Goal: Transaction & Acquisition: Purchase product/service

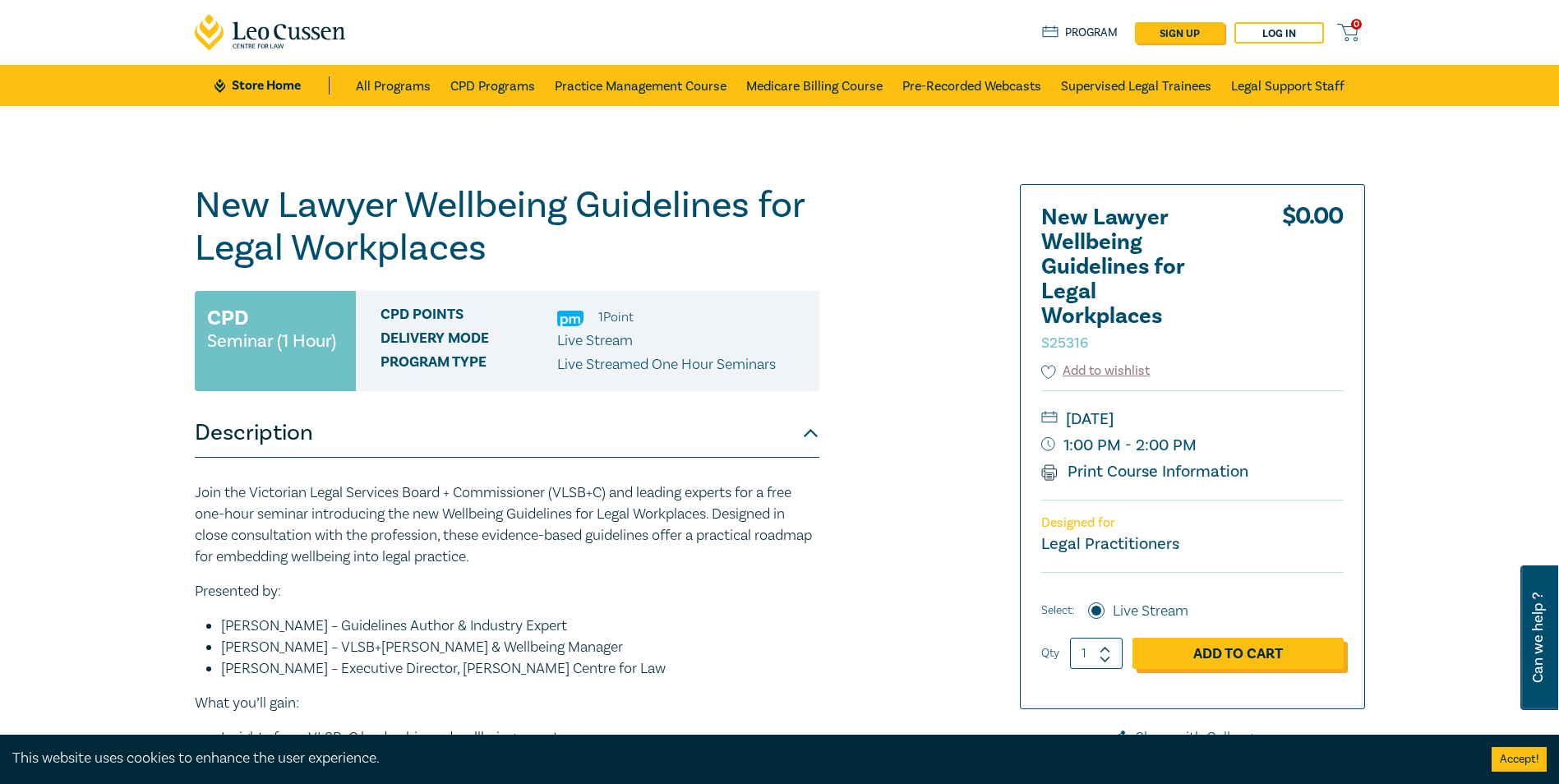
click at [1239, 650] on link "Add to Cart" at bounding box center [1238, 653] width 211 height 31
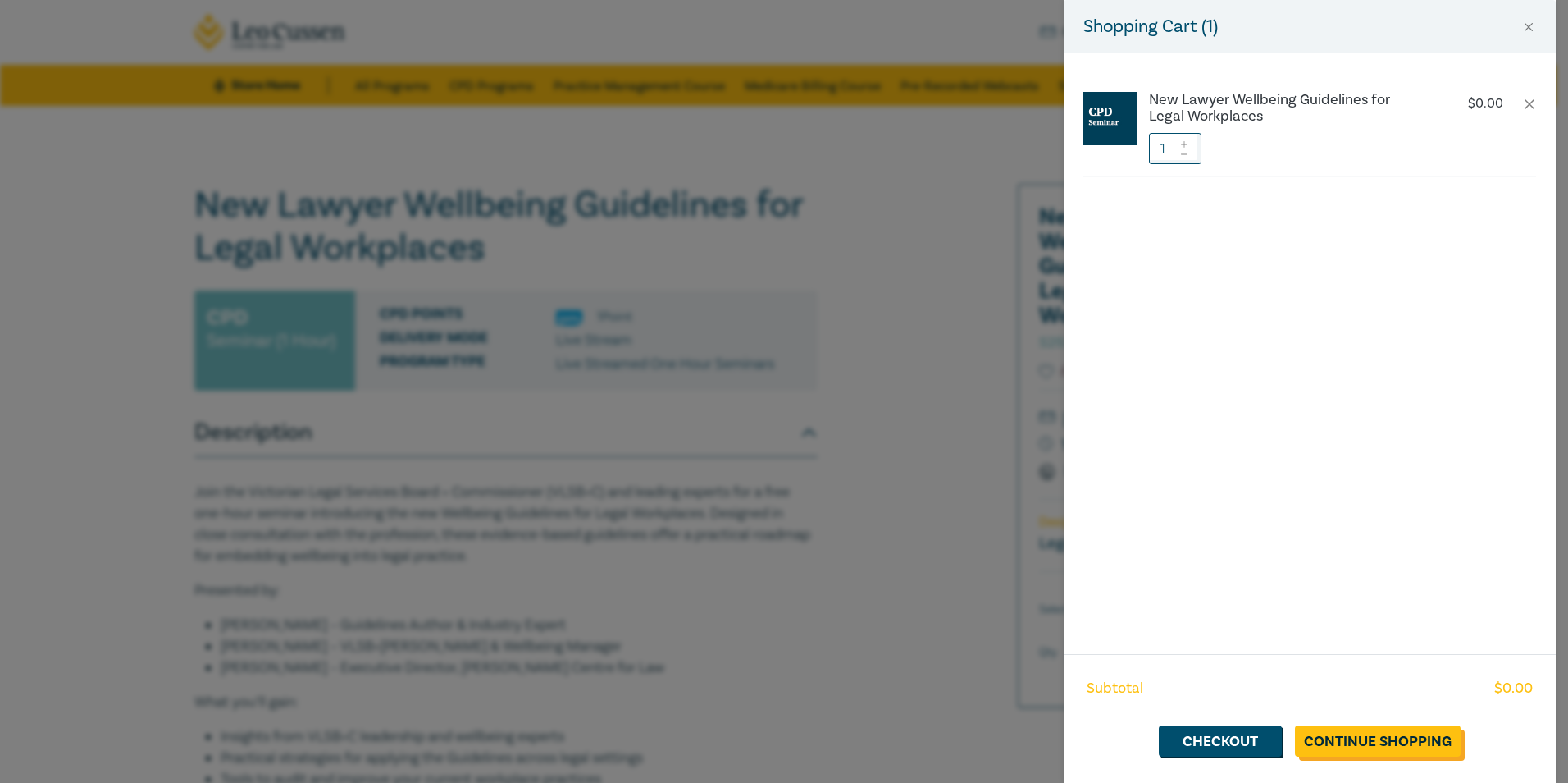
click at [1408, 741] on link "Continue Shopping" at bounding box center [1377, 741] width 166 height 31
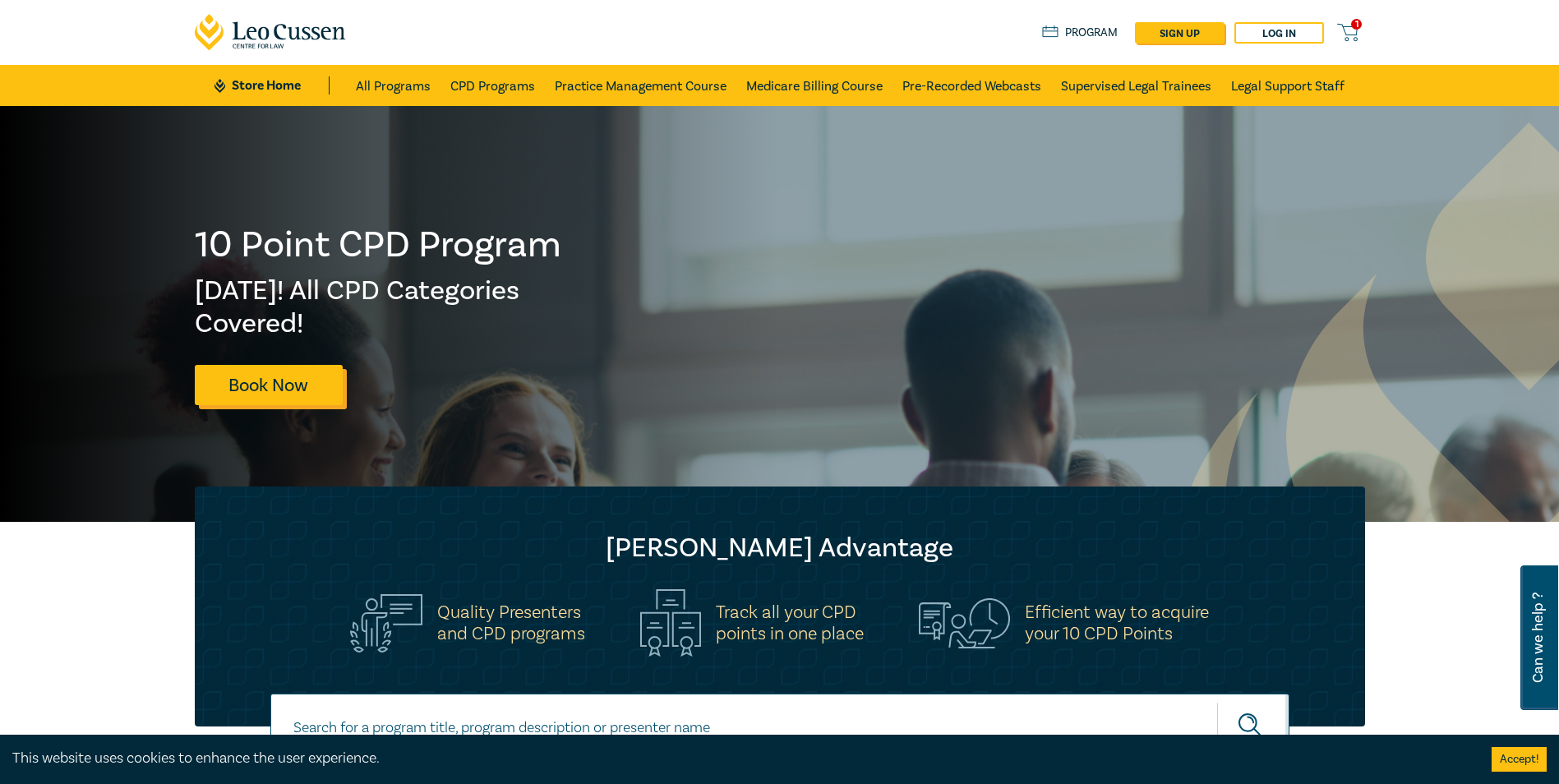
click at [287, 385] on link "Book Now" at bounding box center [268, 385] width 148 height 40
click at [1360, 26] on span "1" at bounding box center [1357, 24] width 10 height 10
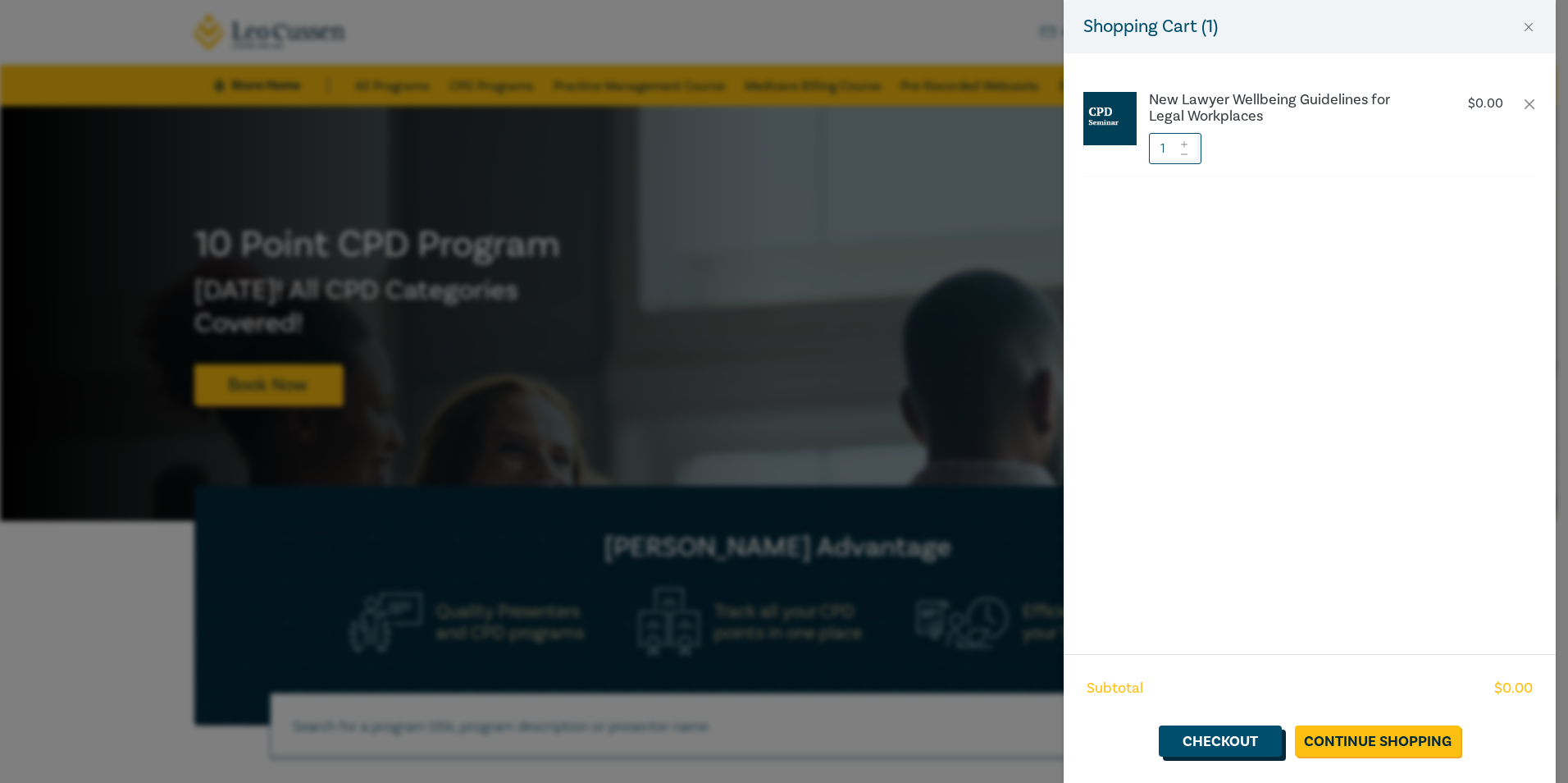
click at [1218, 734] on link "Checkout" at bounding box center [1220, 741] width 123 height 31
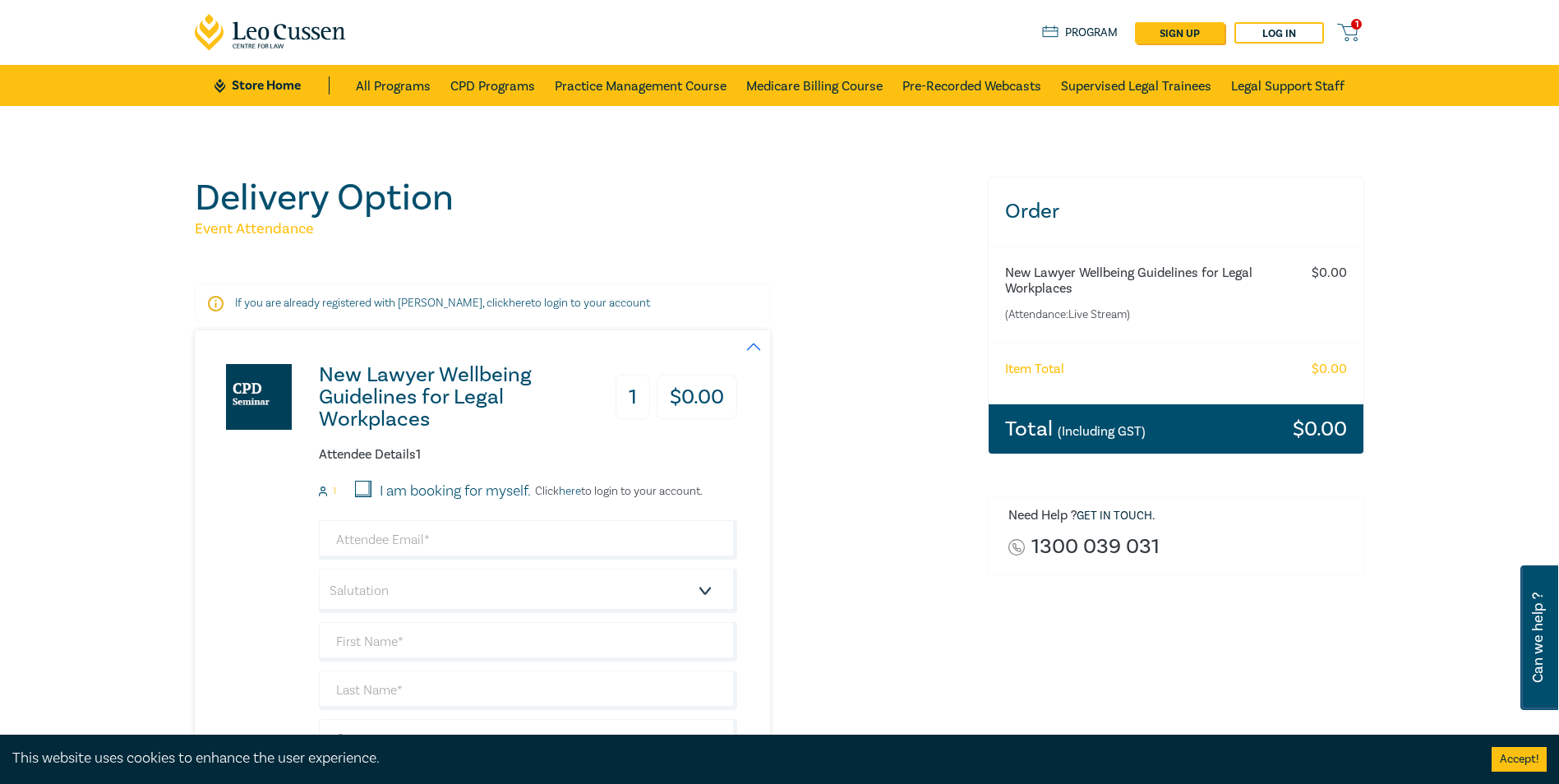
click at [360, 483] on input "I am booking for myself." at bounding box center [363, 489] width 17 height 16
checkbox input "true"
click at [376, 544] on input "email" at bounding box center [528, 539] width 419 height 39
type input "[EMAIL_ADDRESS][DOMAIN_NAME]"
type input "[PERSON_NAME]"
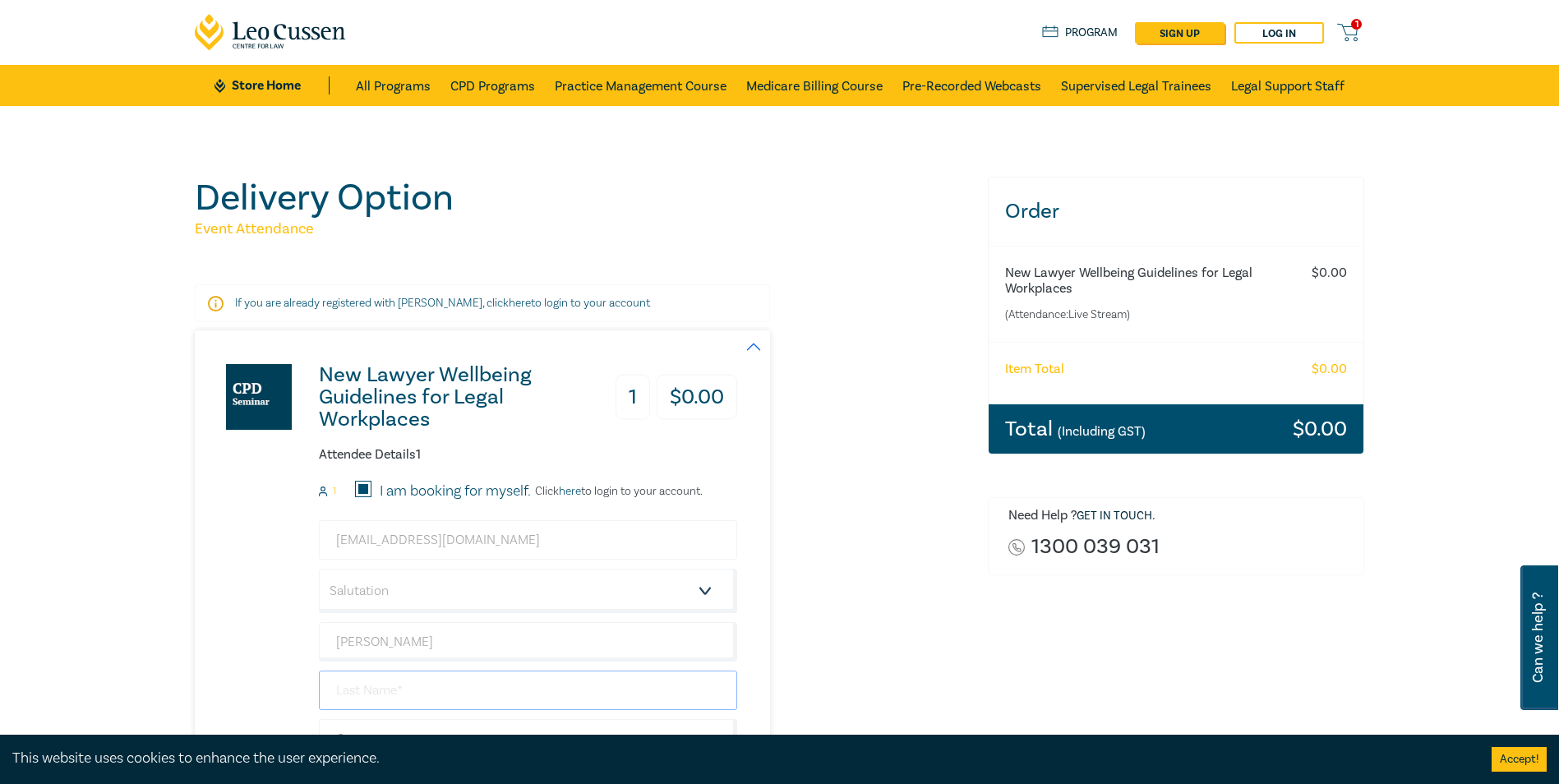
type input "Stancu"
type input "[PERSON_NAME] Lawyer"
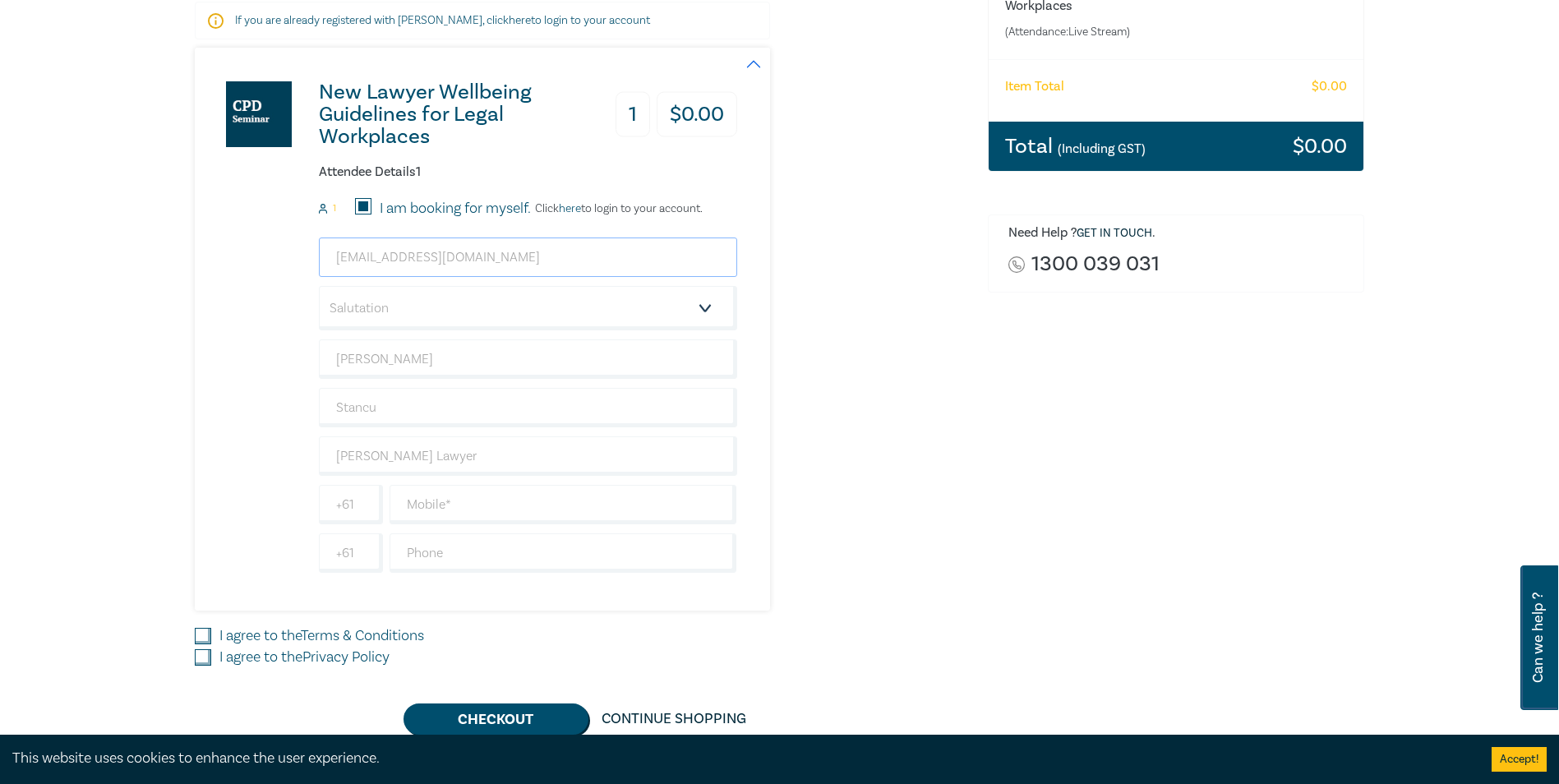
scroll to position [302, 0]
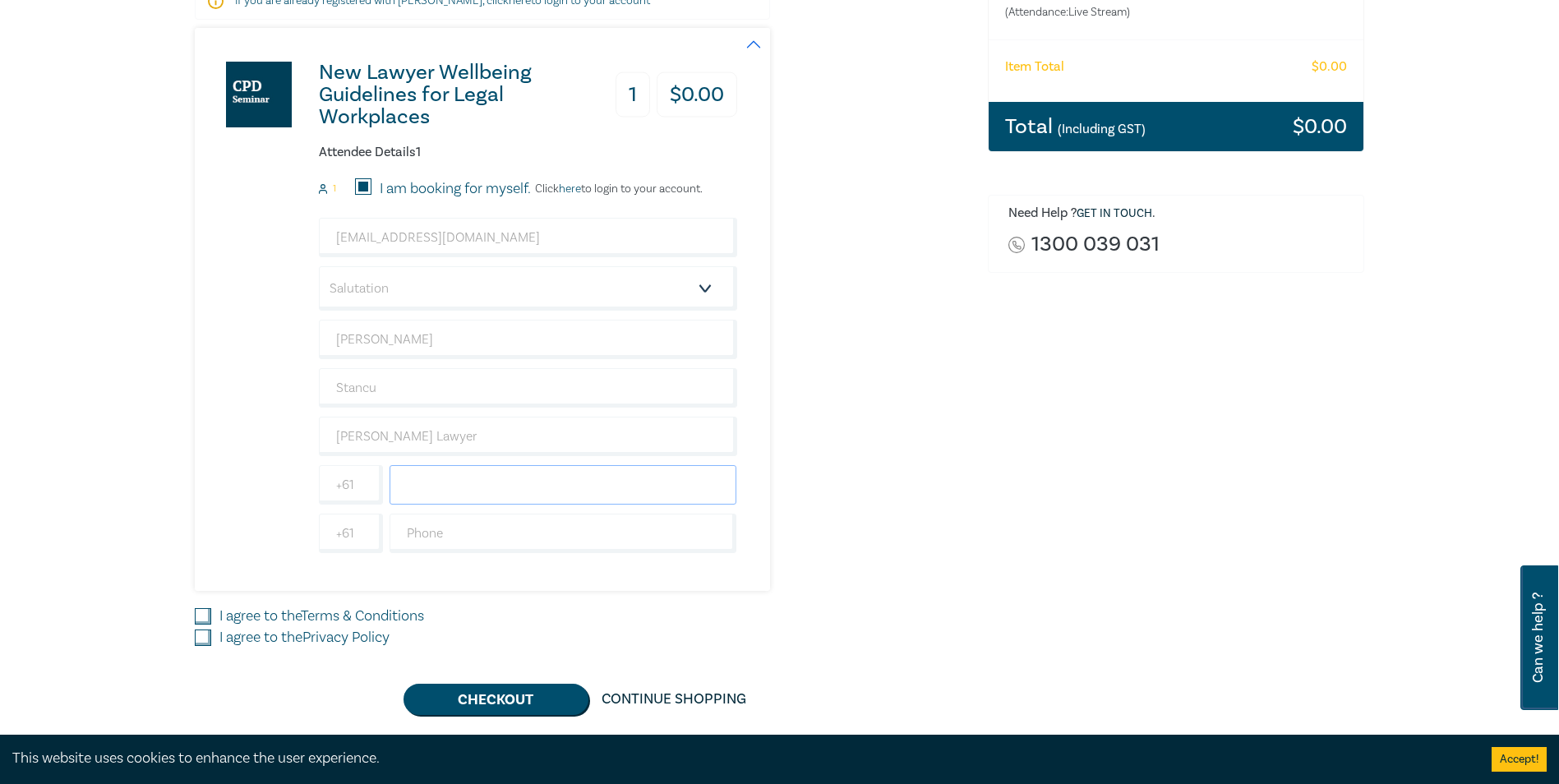
click at [466, 480] on input "text" at bounding box center [564, 484] width 347 height 39
type input "0417584820"
click at [491, 539] on input "text" at bounding box center [564, 532] width 347 height 39
type input "0394493700"
drag, startPoint x: 205, startPoint y: 614, endPoint x: 202, endPoint y: 638, distance: 24.2
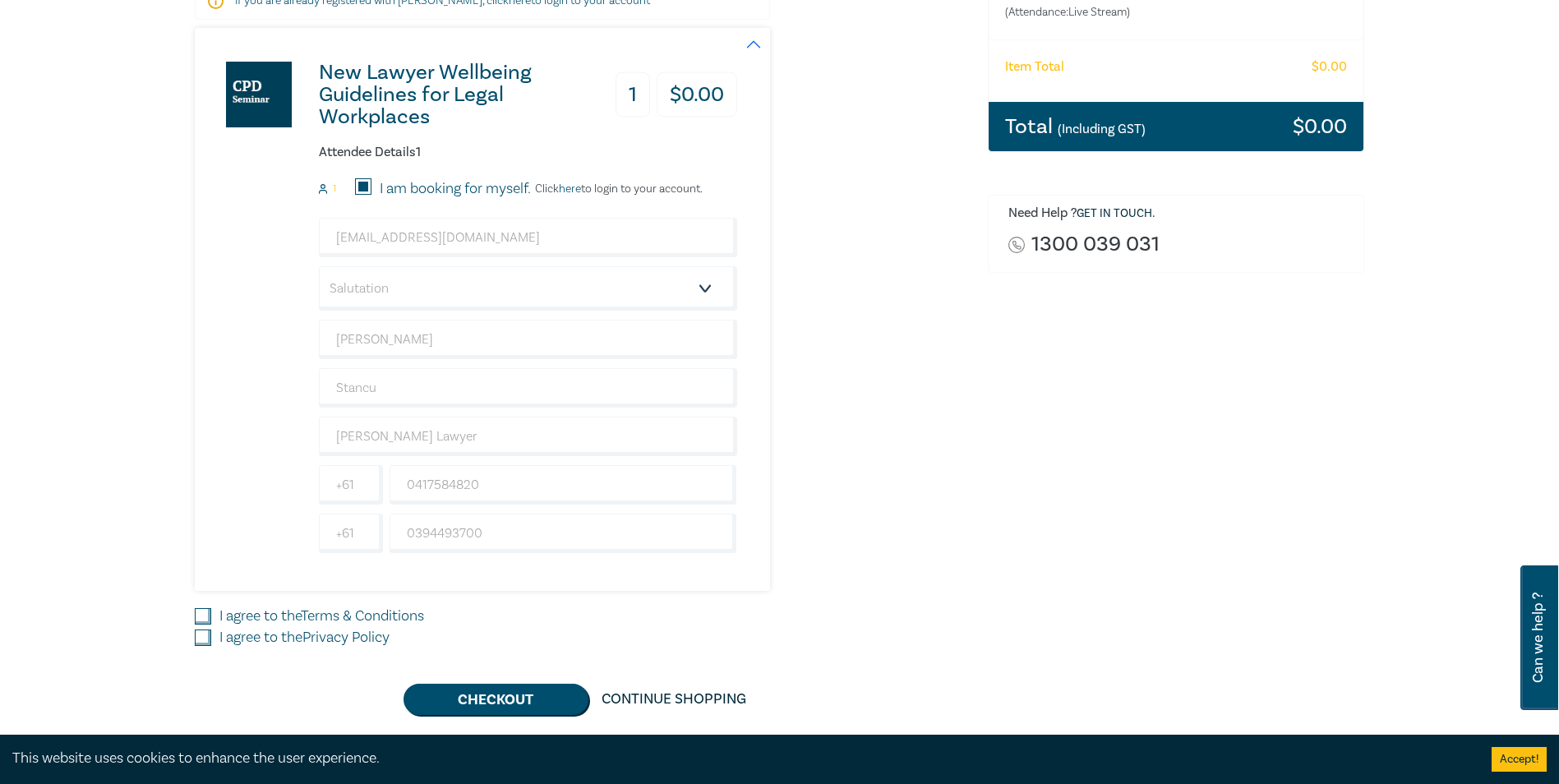
click at [206, 615] on input "I agree to the Terms & Conditions" at bounding box center [202, 616] width 17 height 16
checkbox input "true"
click at [201, 643] on input "I agree to the Privacy Policy" at bounding box center [202, 637] width 17 height 16
checkbox input "true"
click at [492, 701] on button "Checkout" at bounding box center [496, 699] width 185 height 31
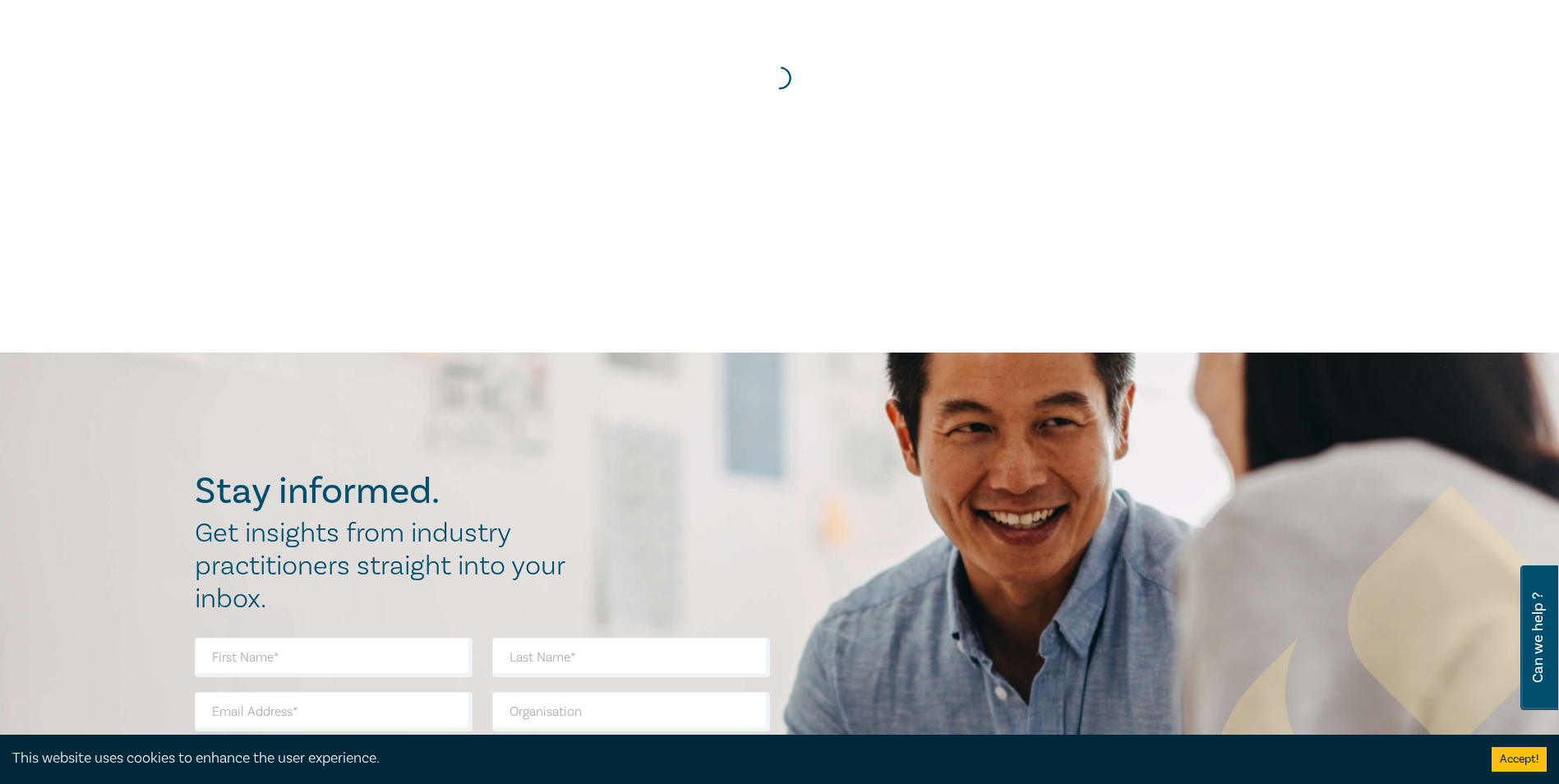
scroll to position [0, 0]
